Goal: Information Seeking & Learning: Learn about a topic

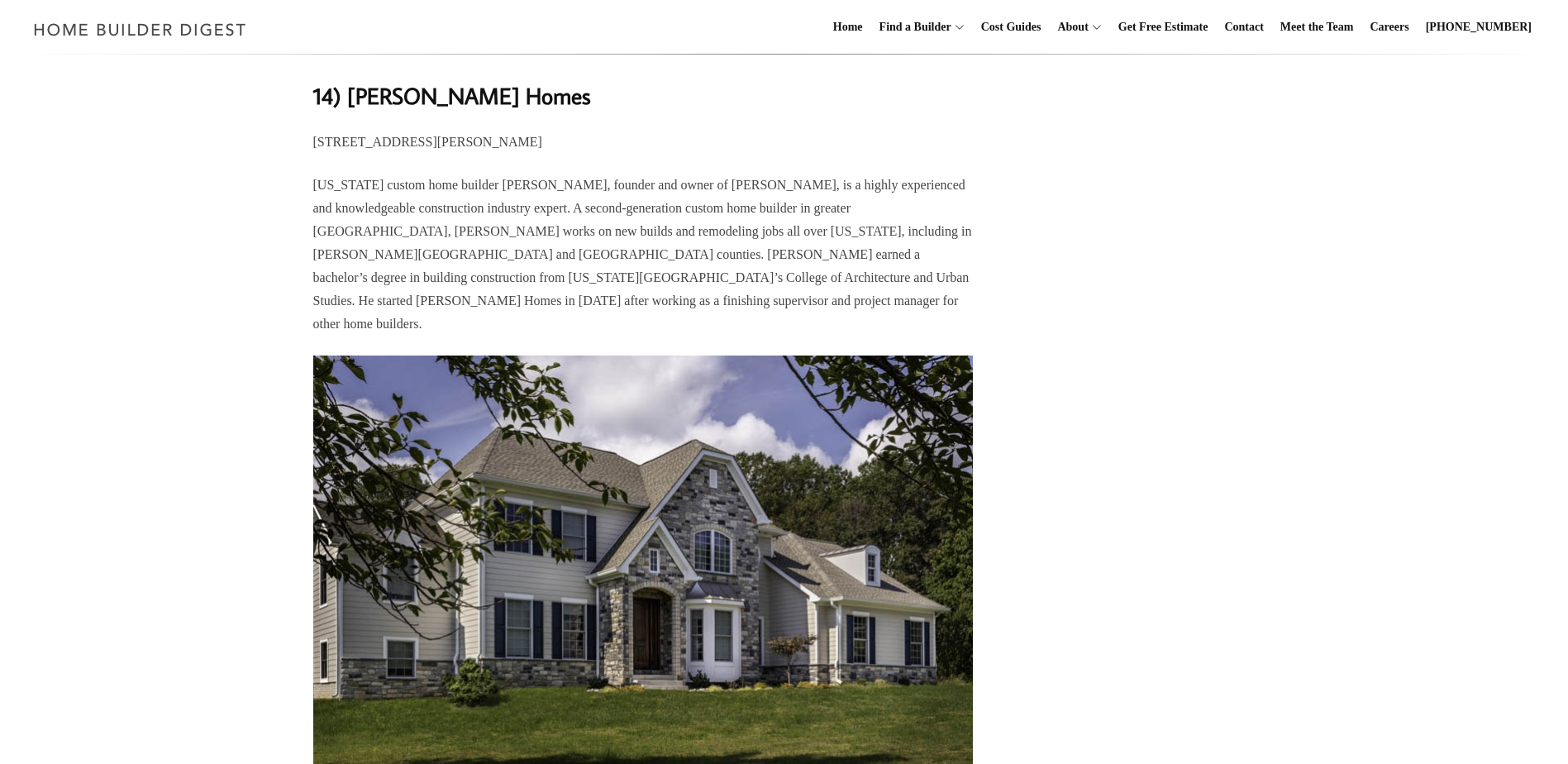
scroll to position [1322, 0]
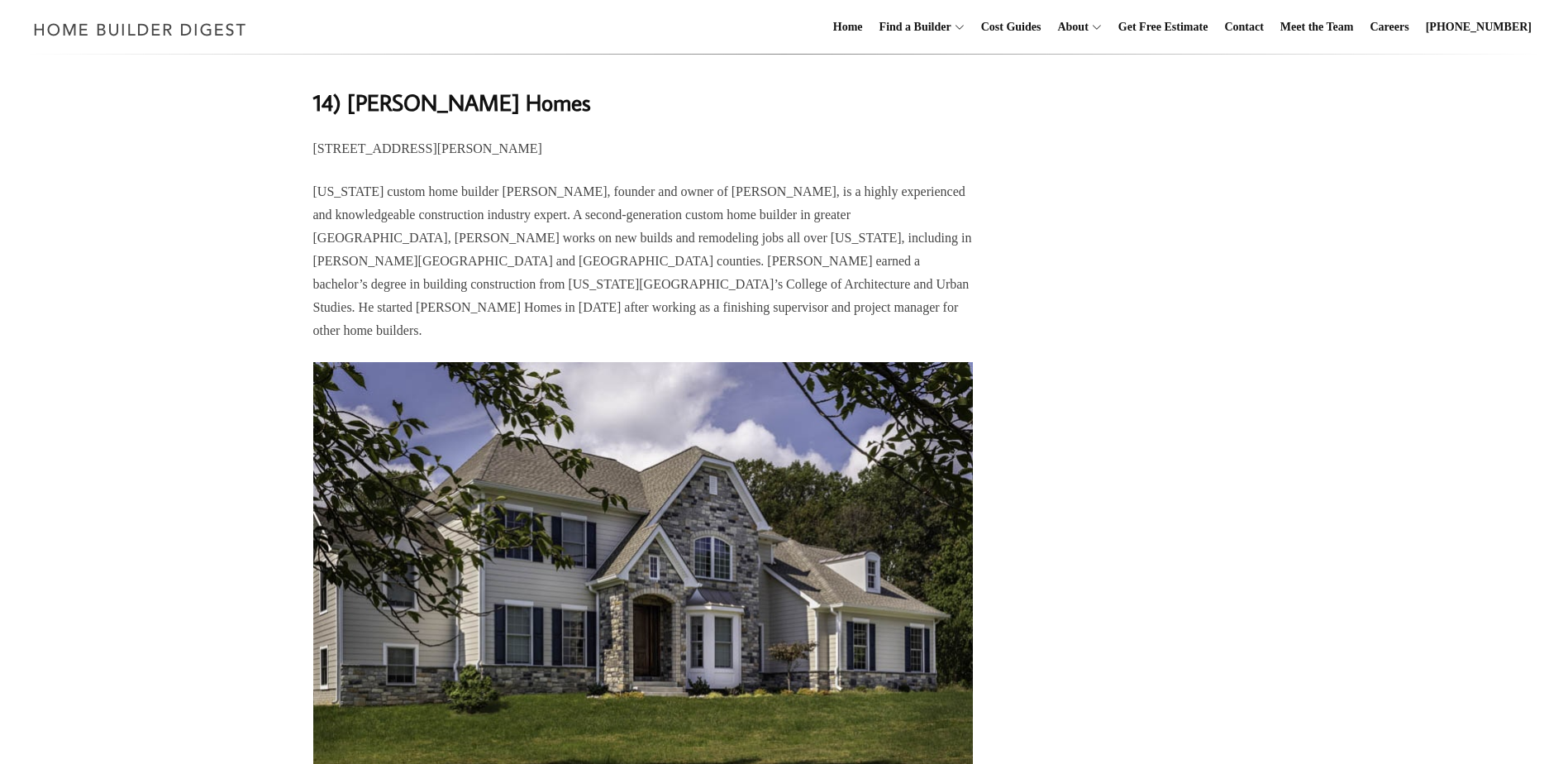
drag, startPoint x: 575, startPoint y: 153, endPoint x: 295, endPoint y: 150, distance: 280.0
copy b "[STREET_ADDRESS][PERSON_NAME]"
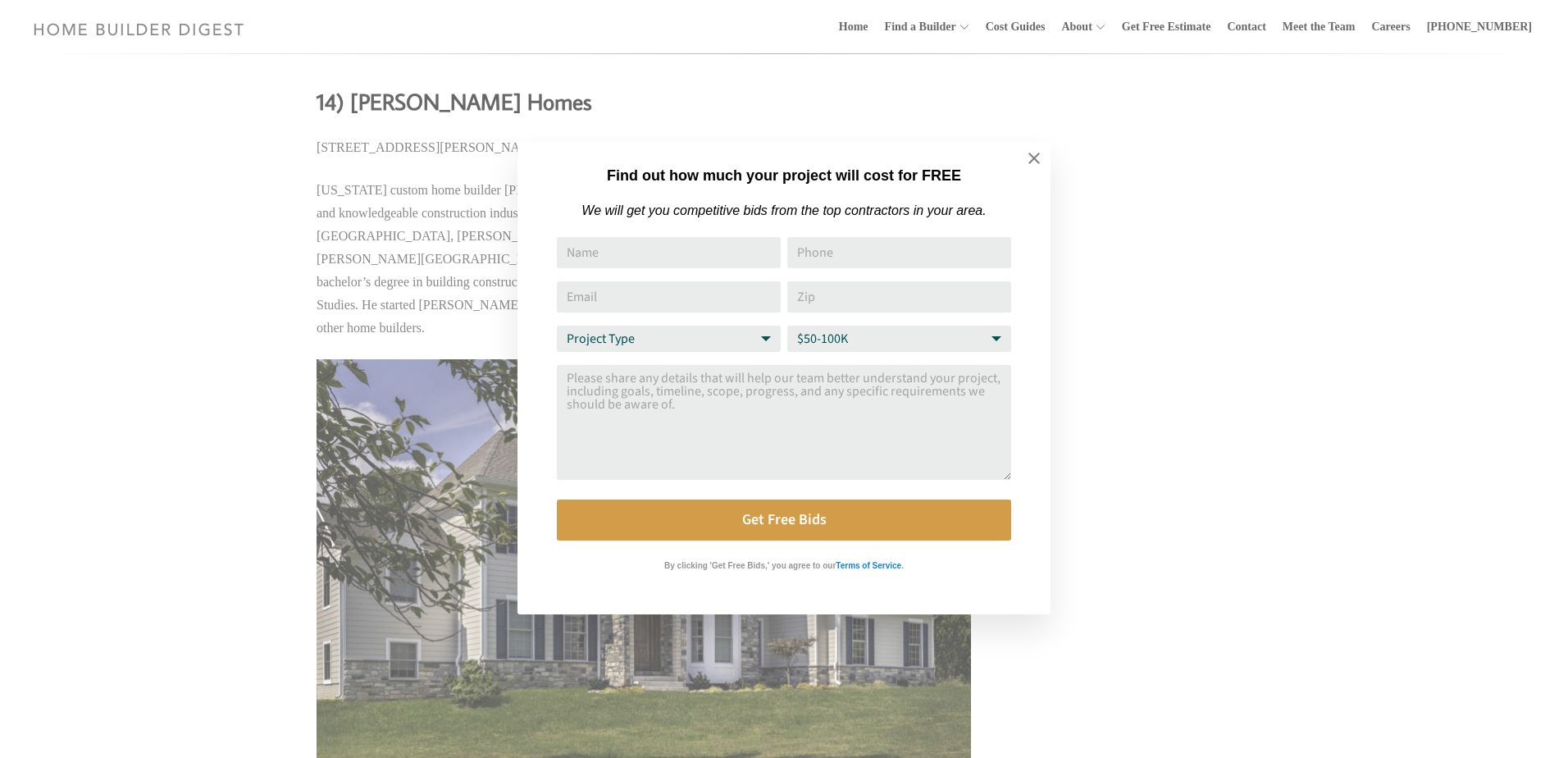
click at [1173, 208] on div "Find out how much your project will cost for FREE We will get you competitive b…" at bounding box center [784, 379] width 1568 height 758
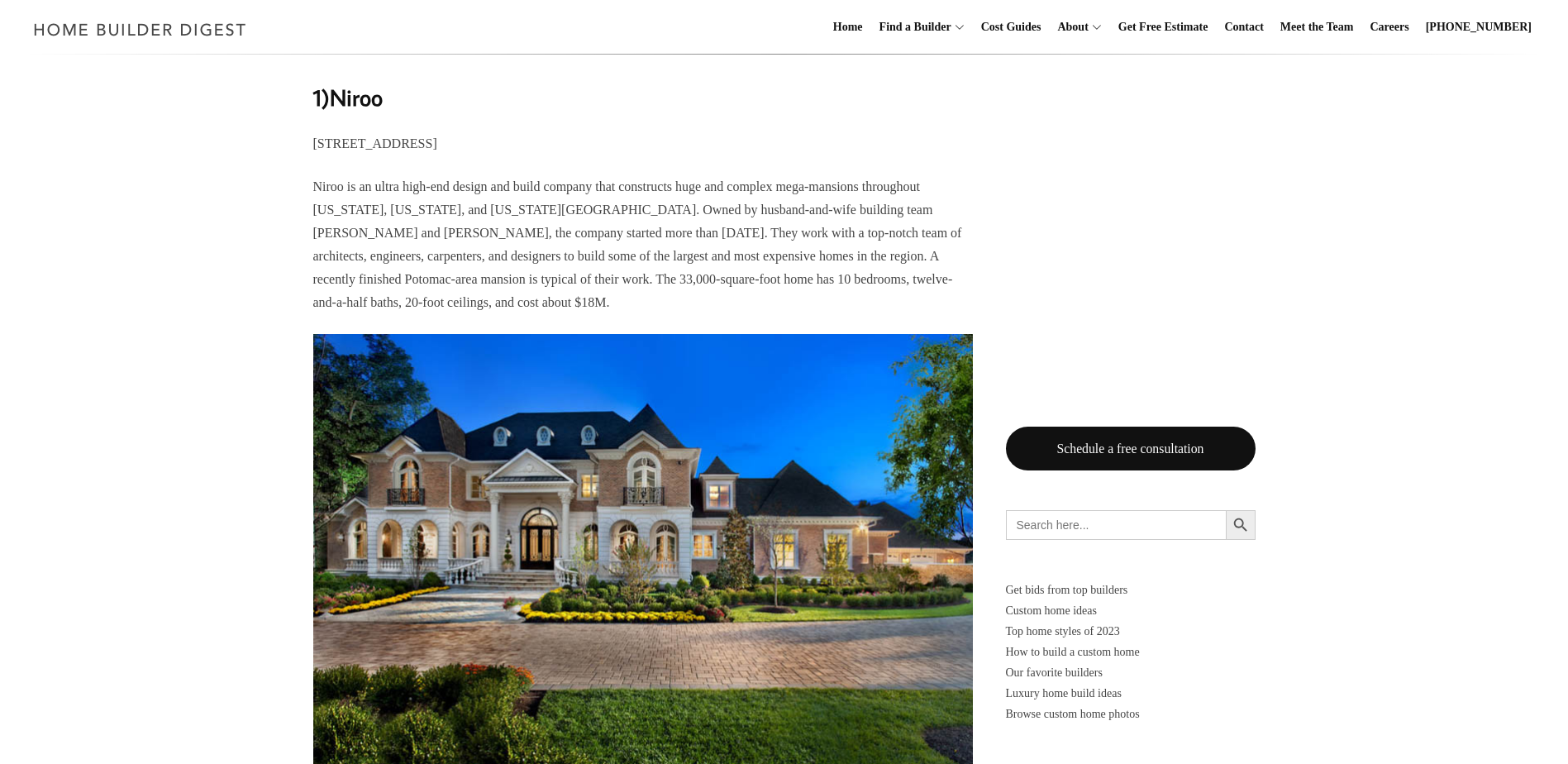
scroll to position [13639, 0]
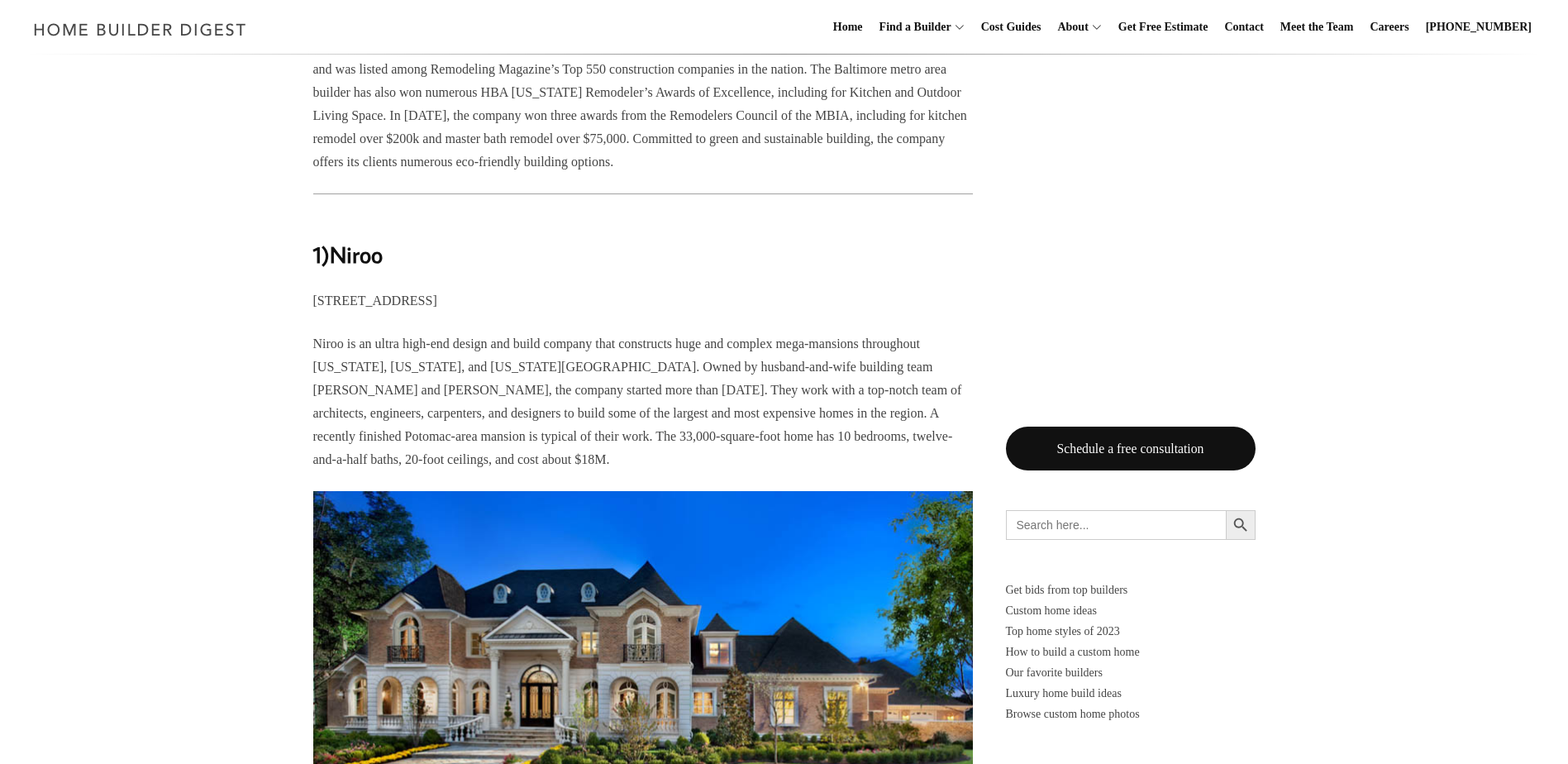
scroll to position [13475, 0]
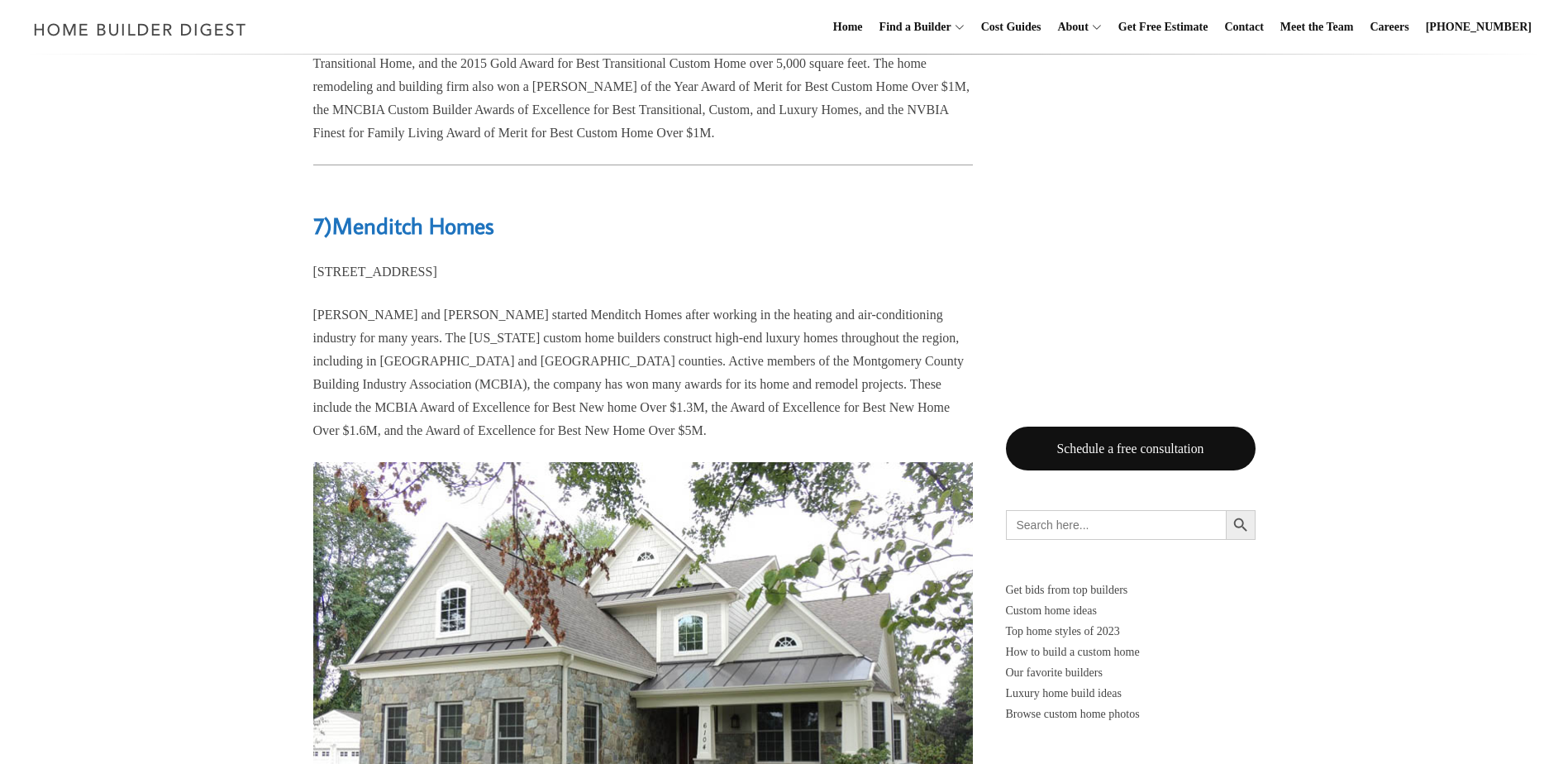
scroll to position [7688, 0]
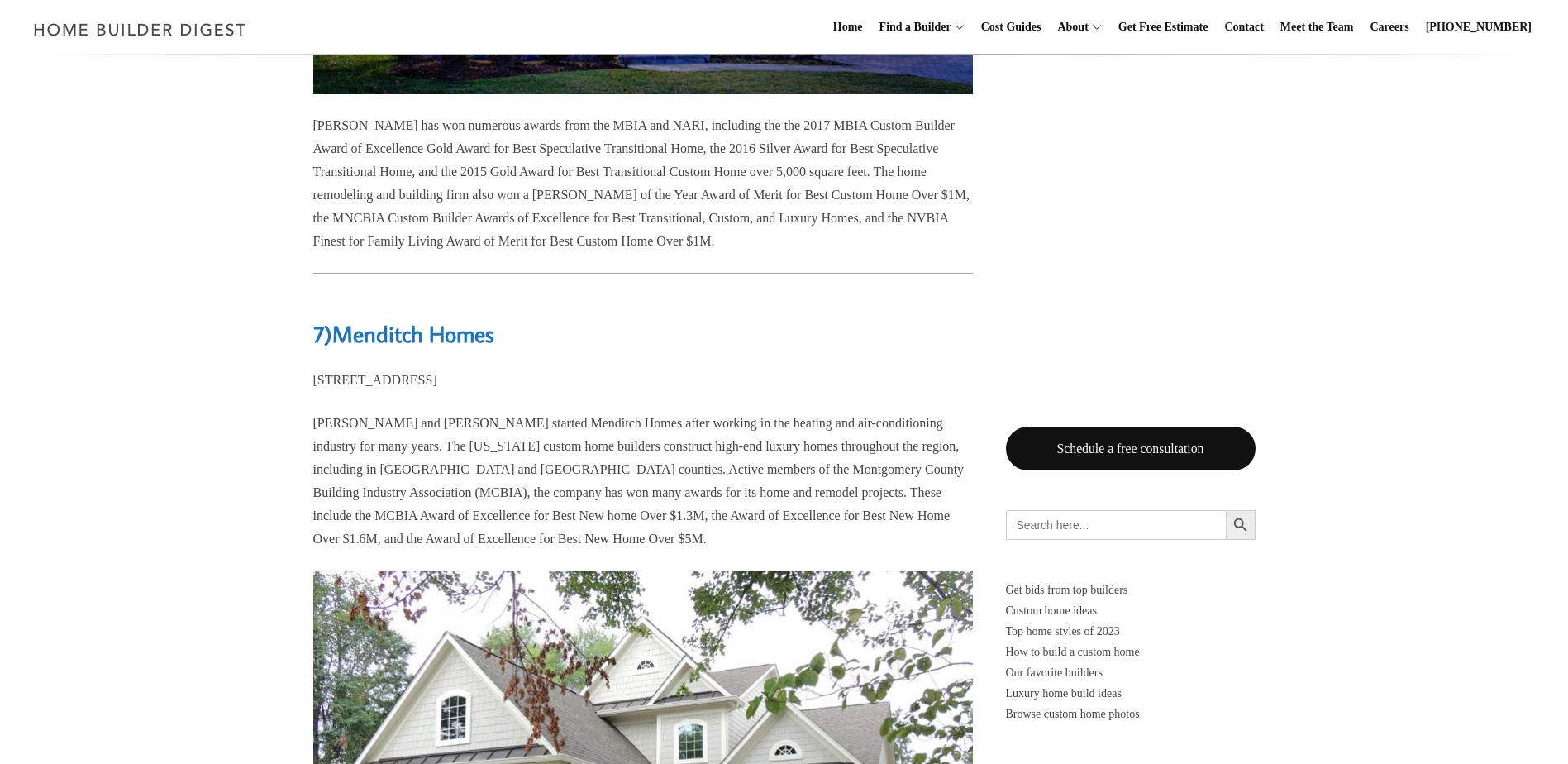
click at [1548, 395] on div "Last updated on [DATE] 08:15 am [US_STATE] is definitely high-end custom home c…" at bounding box center [784, 578] width 1568 height 14739
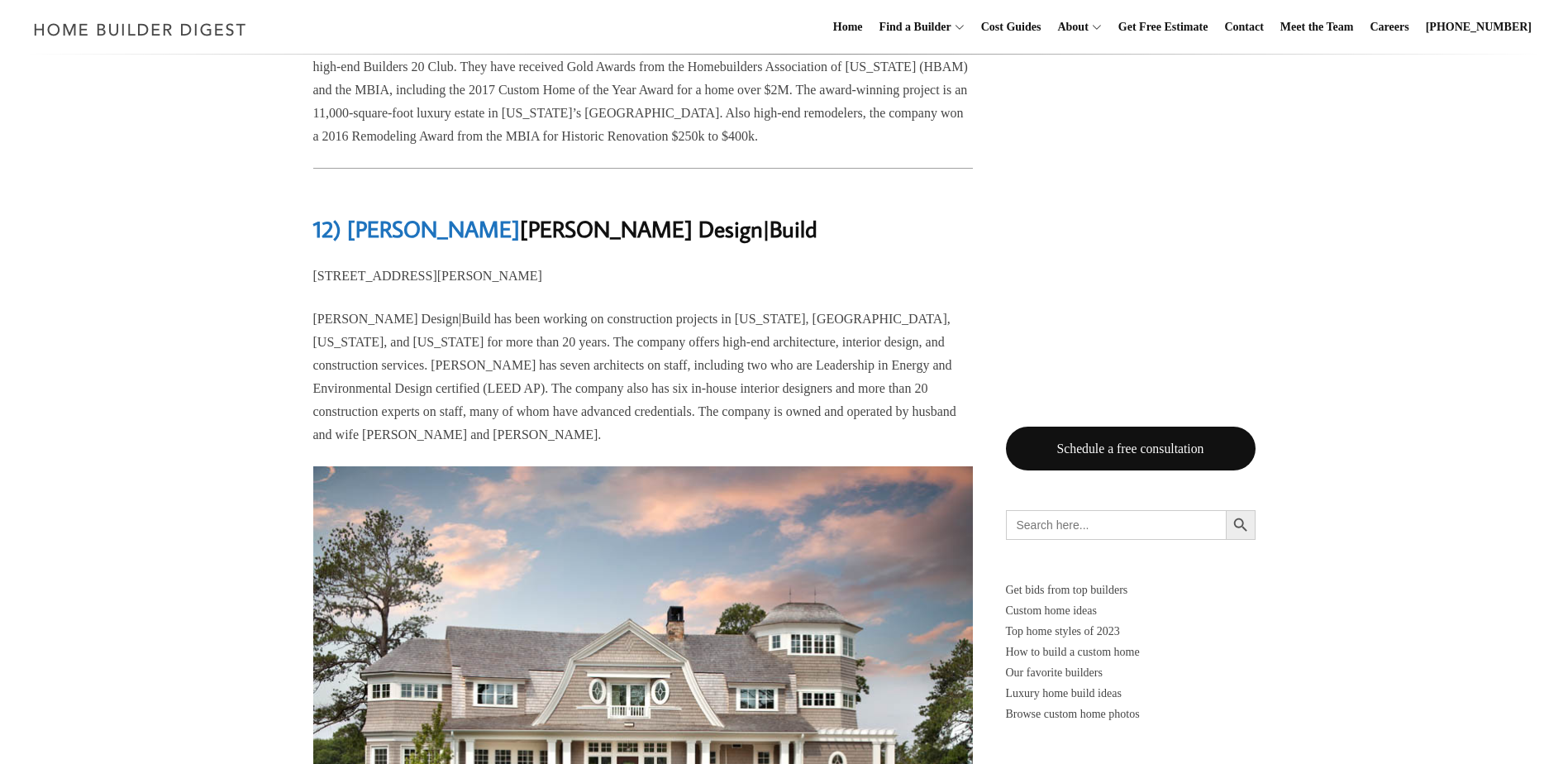
scroll to position [2976, 0]
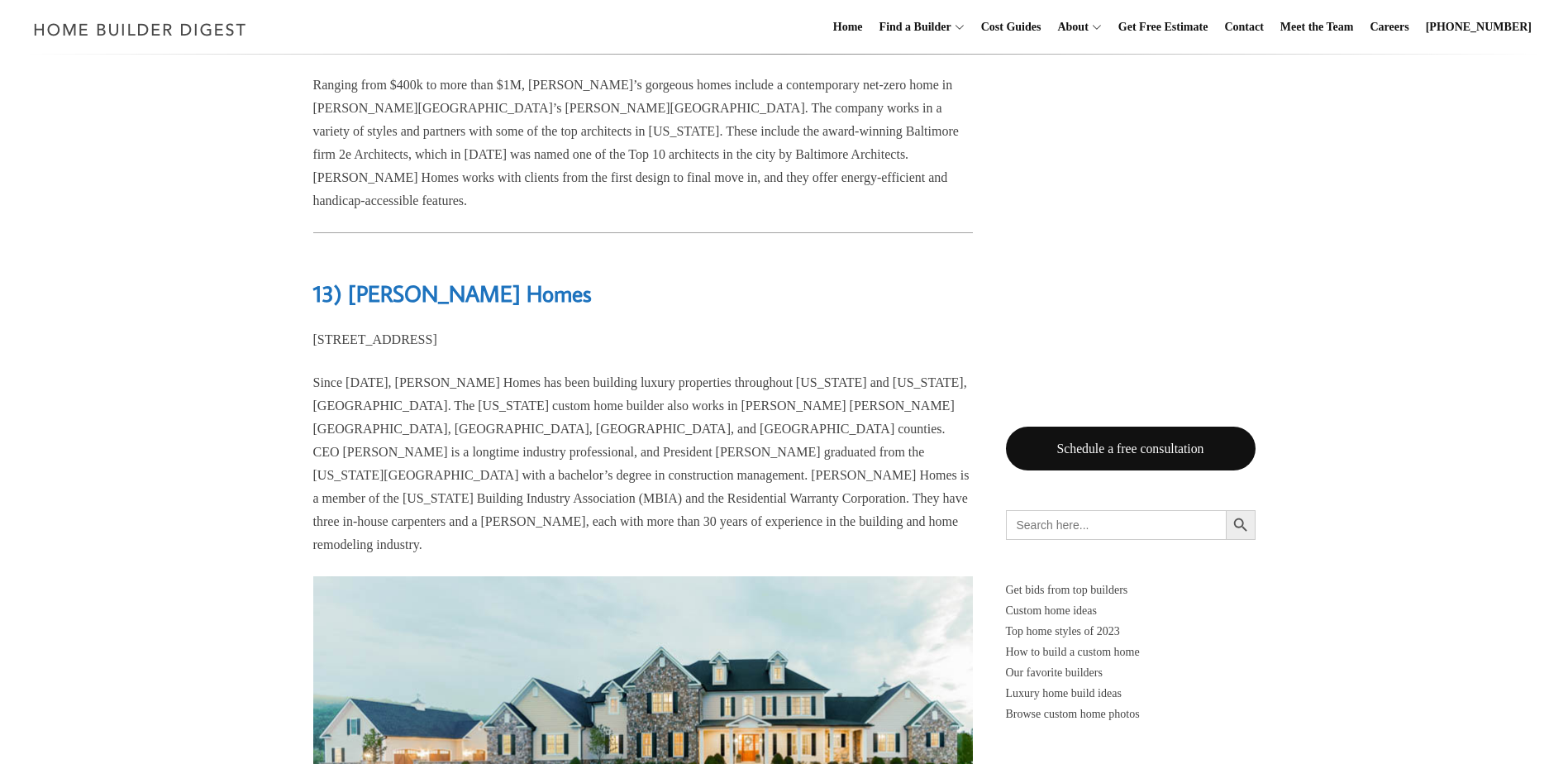
scroll to position [2066, 0]
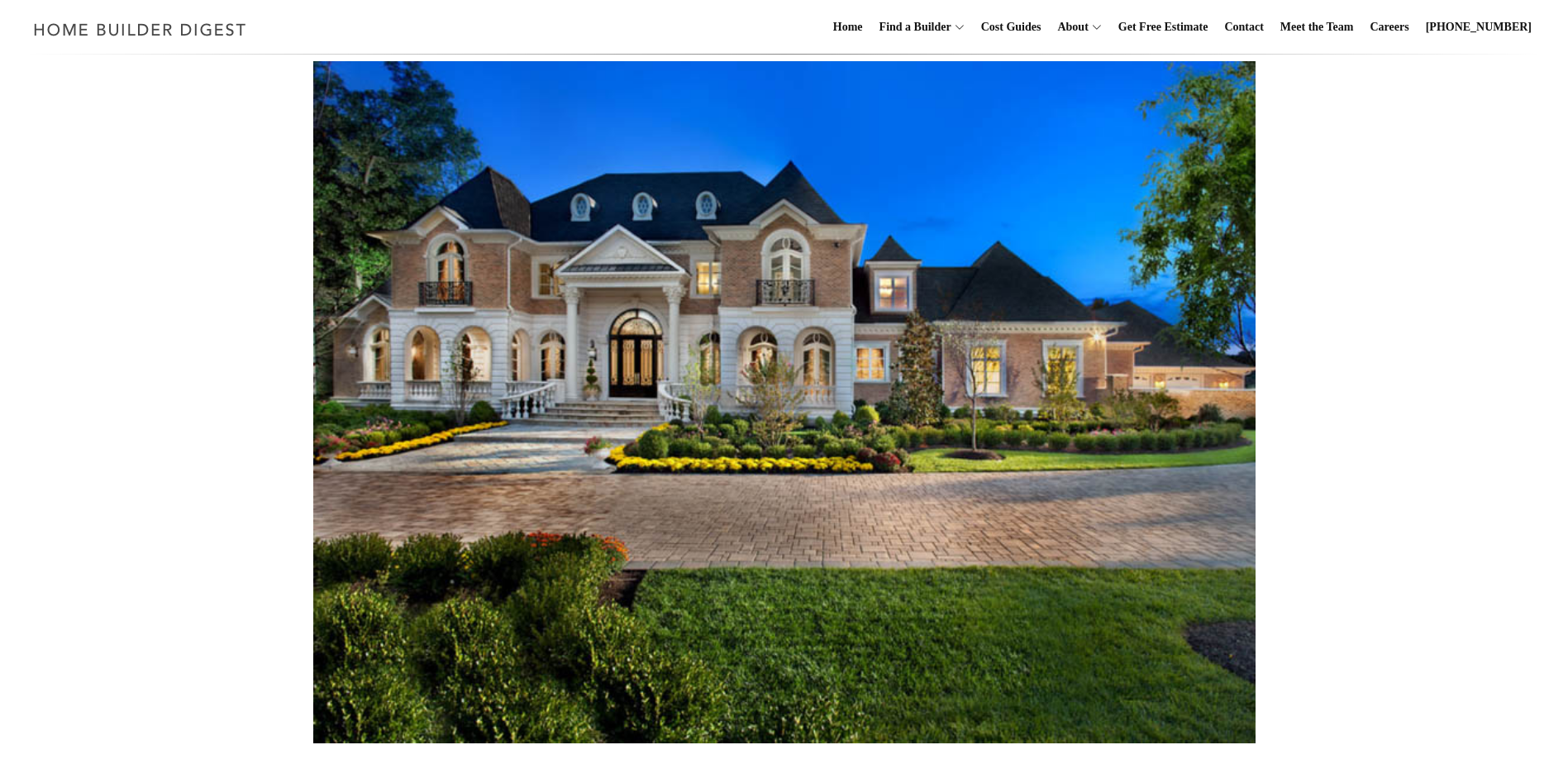
scroll to position [0, 0]
